Goal: Information Seeking & Learning: Stay updated

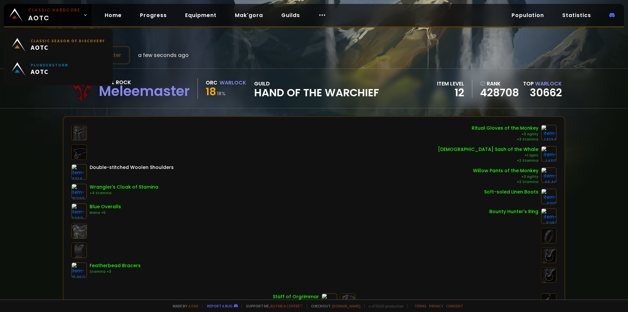
scroll to position [33, 0]
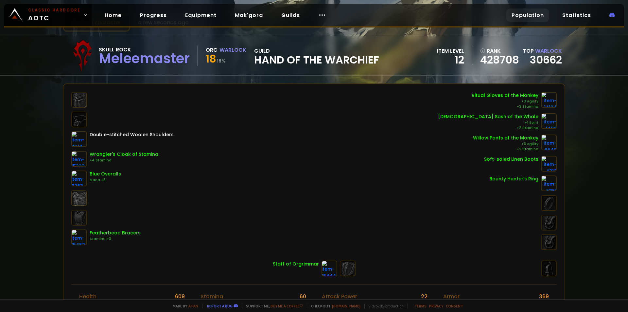
click at [549, 15] on link "Population" at bounding box center [527, 15] width 43 height 13
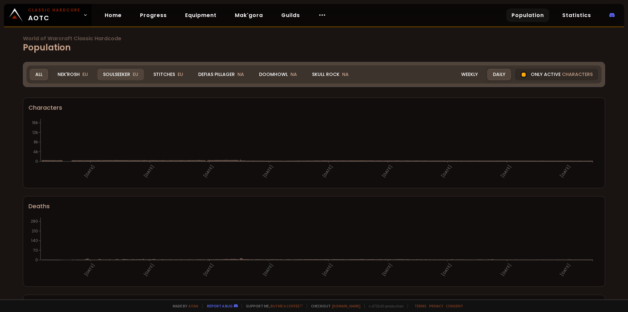
click at [118, 75] on div "Soulseeker EU" at bounding box center [120, 74] width 46 height 11
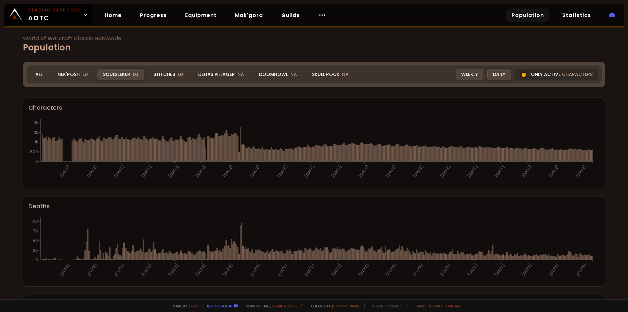
click at [459, 76] on div "Weekly" at bounding box center [470, 74] width 28 height 11
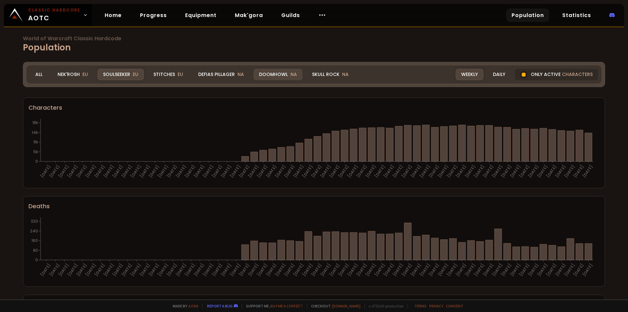
click at [288, 75] on div "Doomhowl NA" at bounding box center [277, 74] width 49 height 11
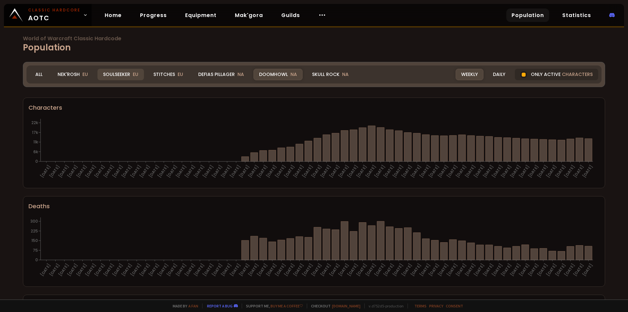
click at [122, 70] on div "Soulseeker EU" at bounding box center [120, 74] width 46 height 11
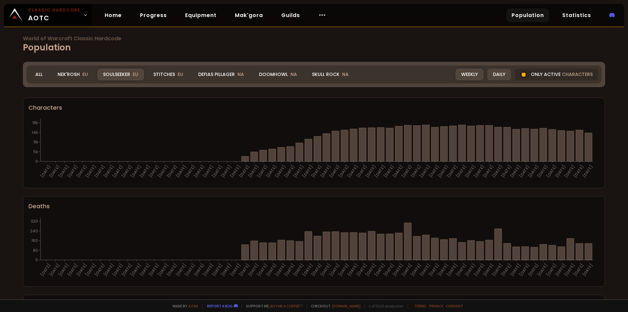
click at [494, 70] on div "Daily" at bounding box center [499, 74] width 24 height 11
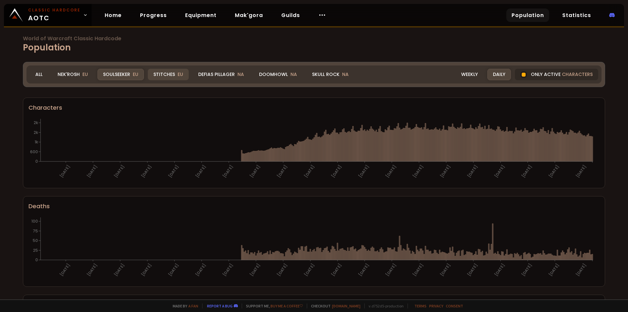
click at [168, 70] on div "Stitches EU" at bounding box center [168, 74] width 41 height 11
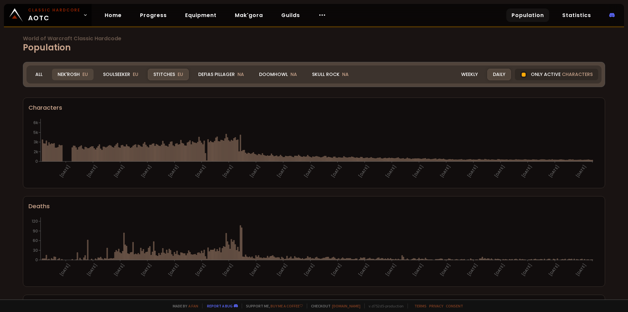
click at [77, 75] on div "Nek'Rosh EU" at bounding box center [73, 74] width 42 height 11
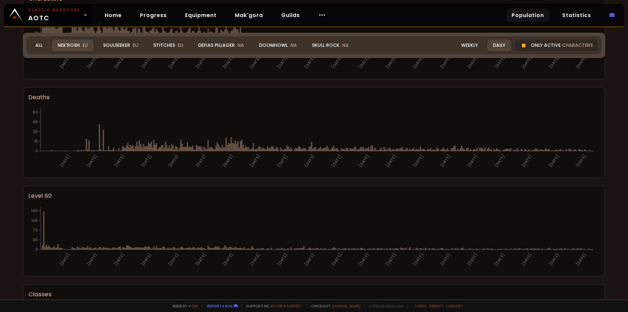
scroll to position [28, 0]
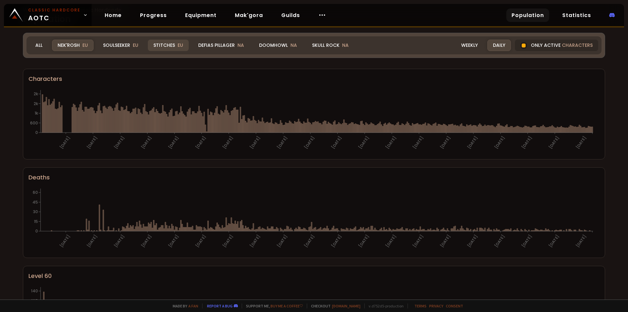
click at [163, 45] on div "Stitches EU" at bounding box center [168, 45] width 41 height 11
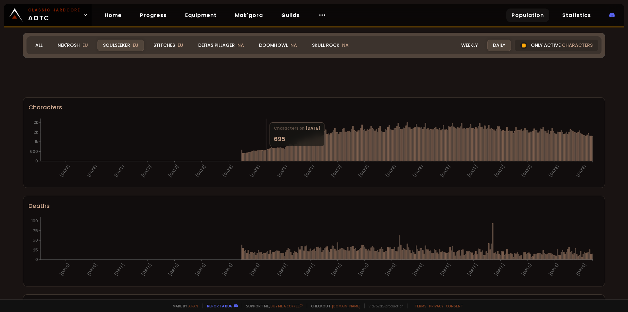
scroll to position [355, 0]
